Goal: Navigation & Orientation: Find specific page/section

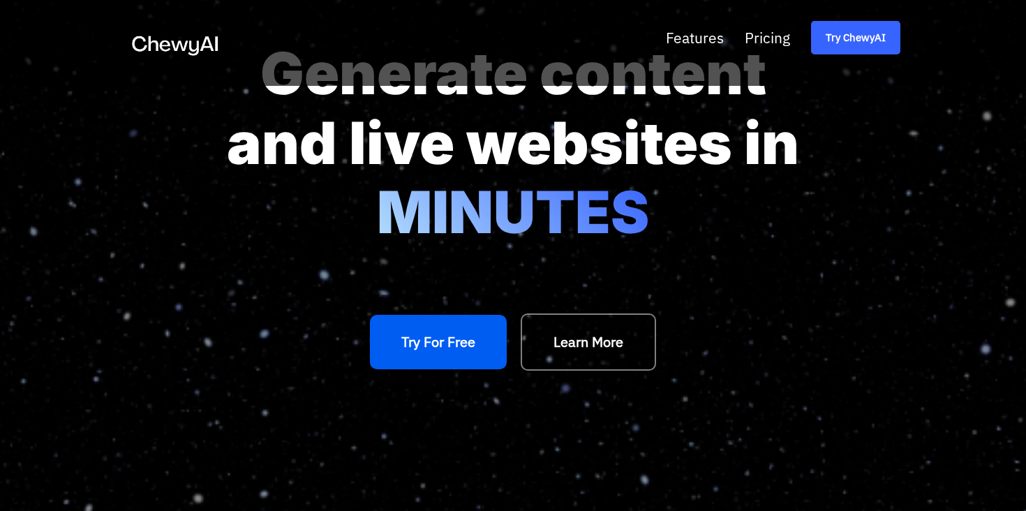
scroll to position [84, 0]
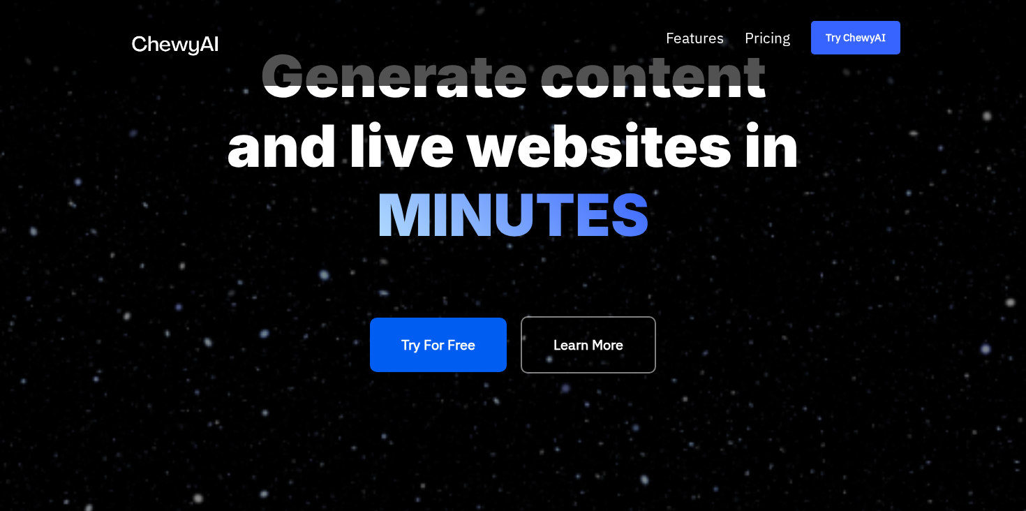
click at [460, 171] on p "Generate content and live websites in MINUTES" at bounding box center [513, 145] width 573 height 209
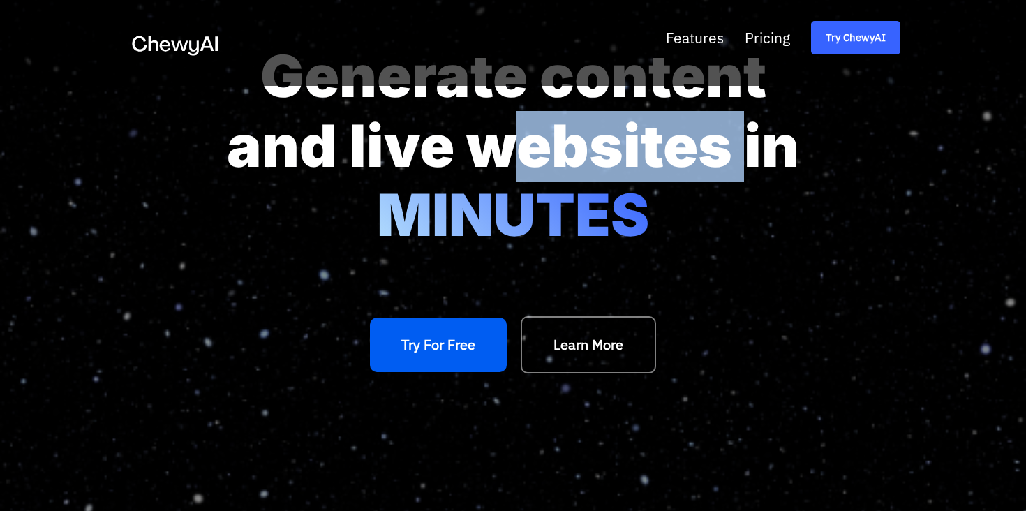
click at [460, 171] on p "Generate content and live websites in MINUTES" at bounding box center [513, 145] width 573 height 209
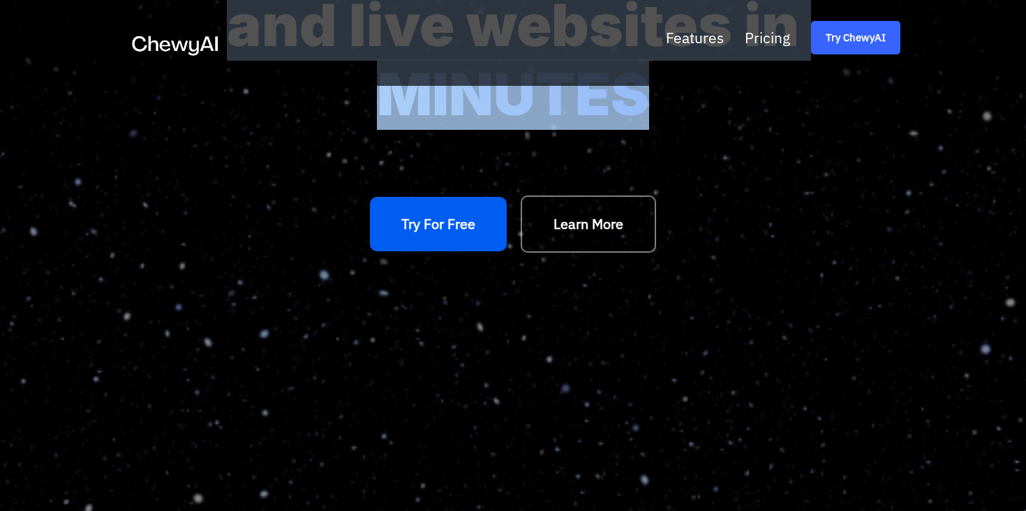
scroll to position [223, 0]
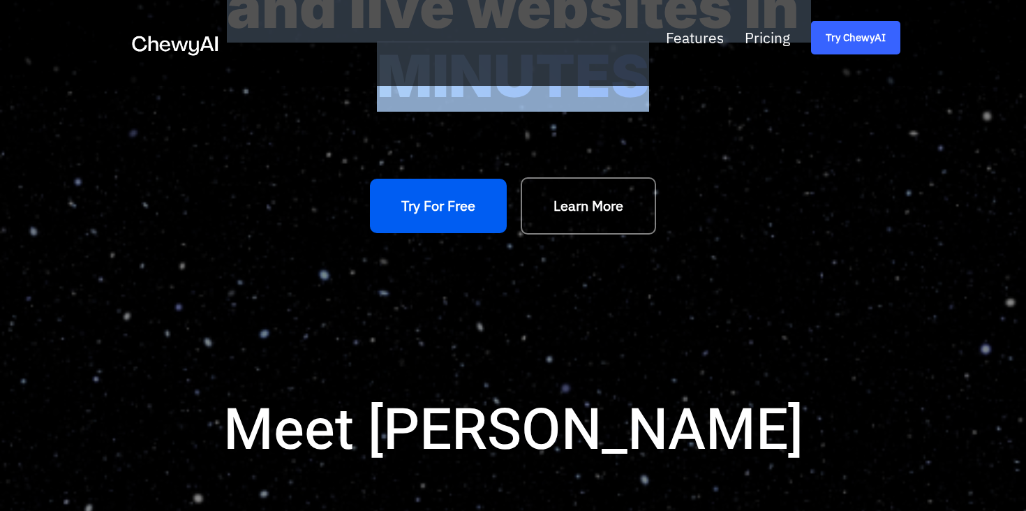
click at [690, 41] on span "Features" at bounding box center [695, 38] width 58 height 18
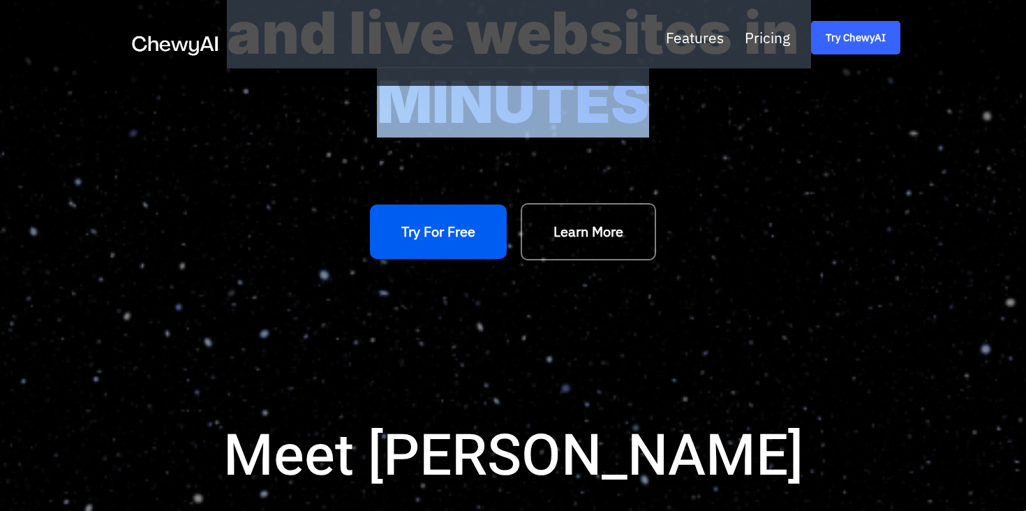
scroll to position [0, 0]
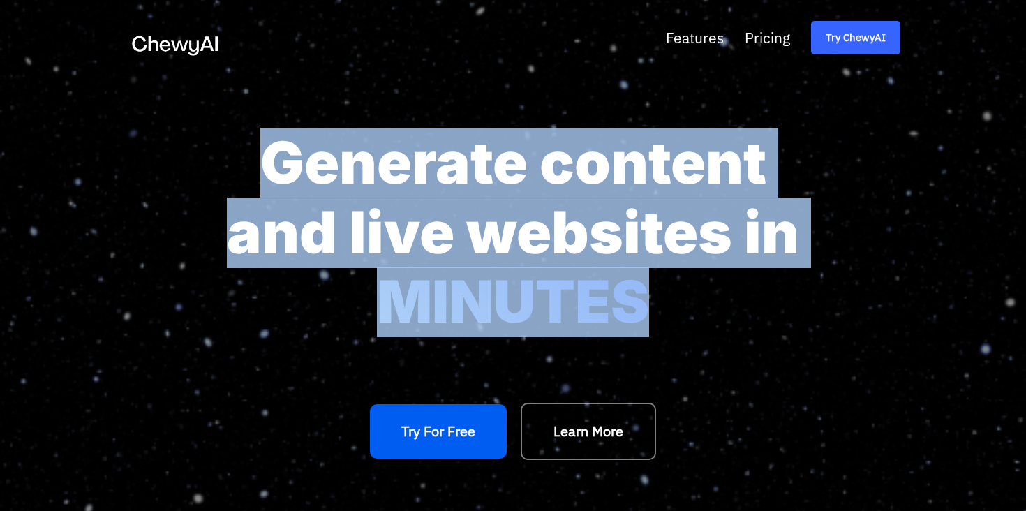
click at [699, 154] on p "Generate content and live websites in MINUTES" at bounding box center [513, 232] width 573 height 209
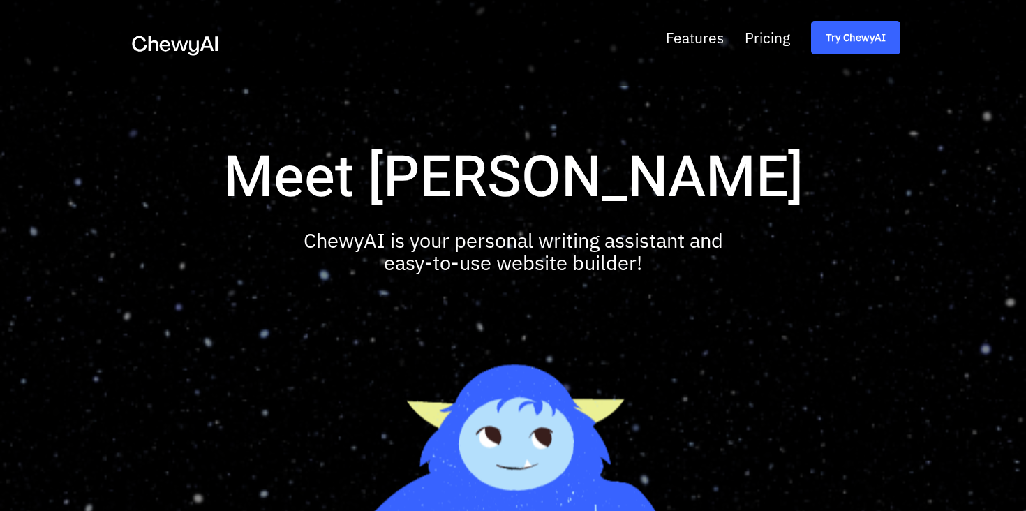
scroll to position [475, 0]
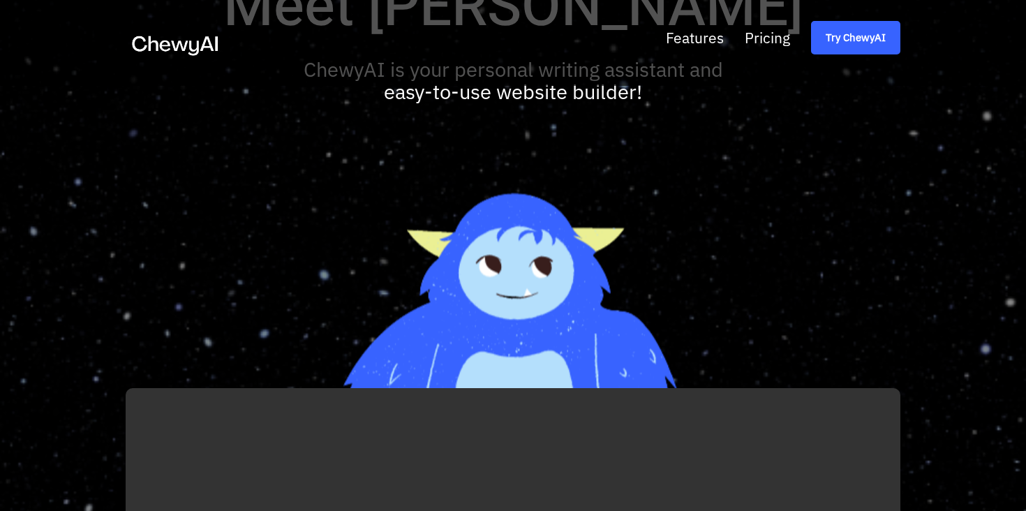
scroll to position [649, 0]
